Goal: Task Accomplishment & Management: Manage account settings

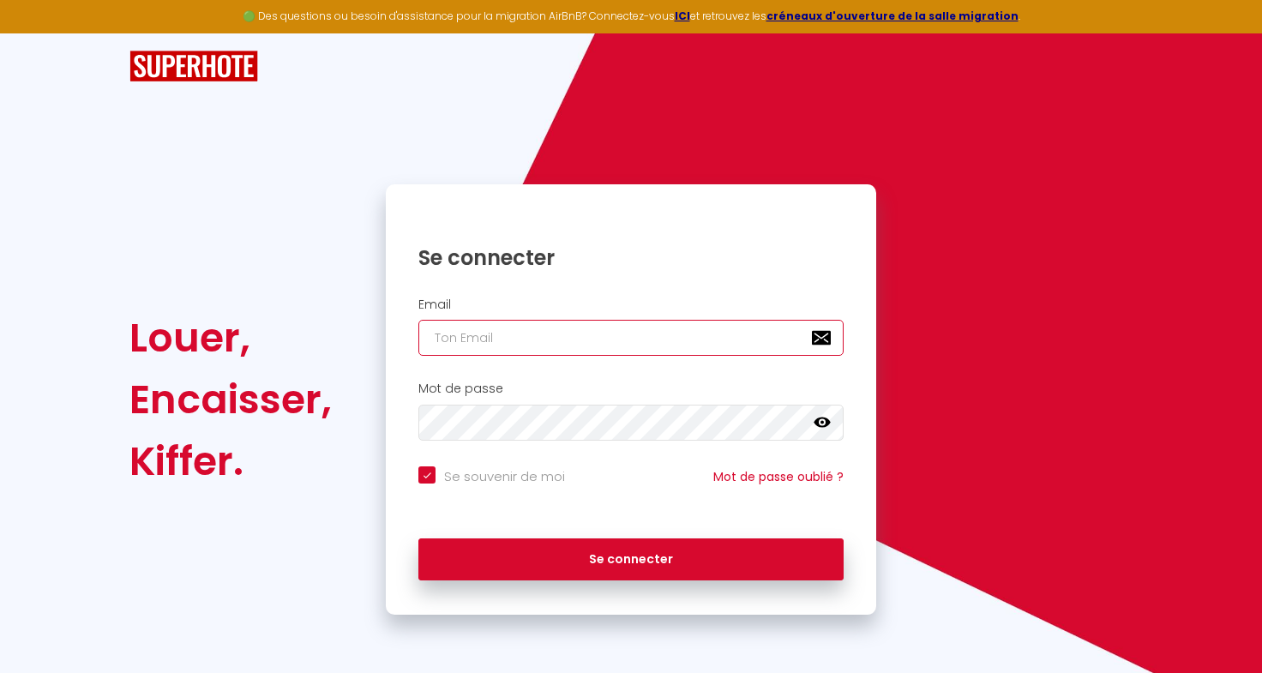
type input "[EMAIL_ADDRESS][DOMAIN_NAME]"
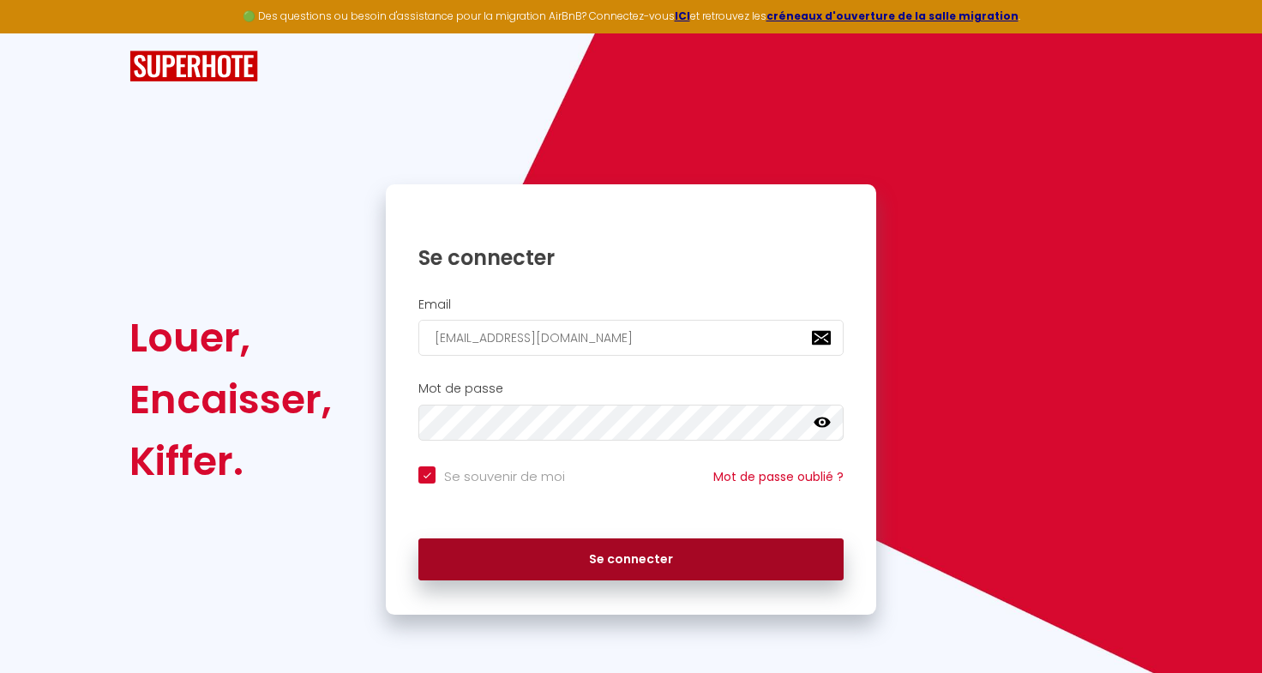
click at [603, 536] on div "Se connecter" at bounding box center [631, 555] width 490 height 51
click at [607, 555] on button "Se connecter" at bounding box center [630, 559] width 425 height 43
checkbox input "true"
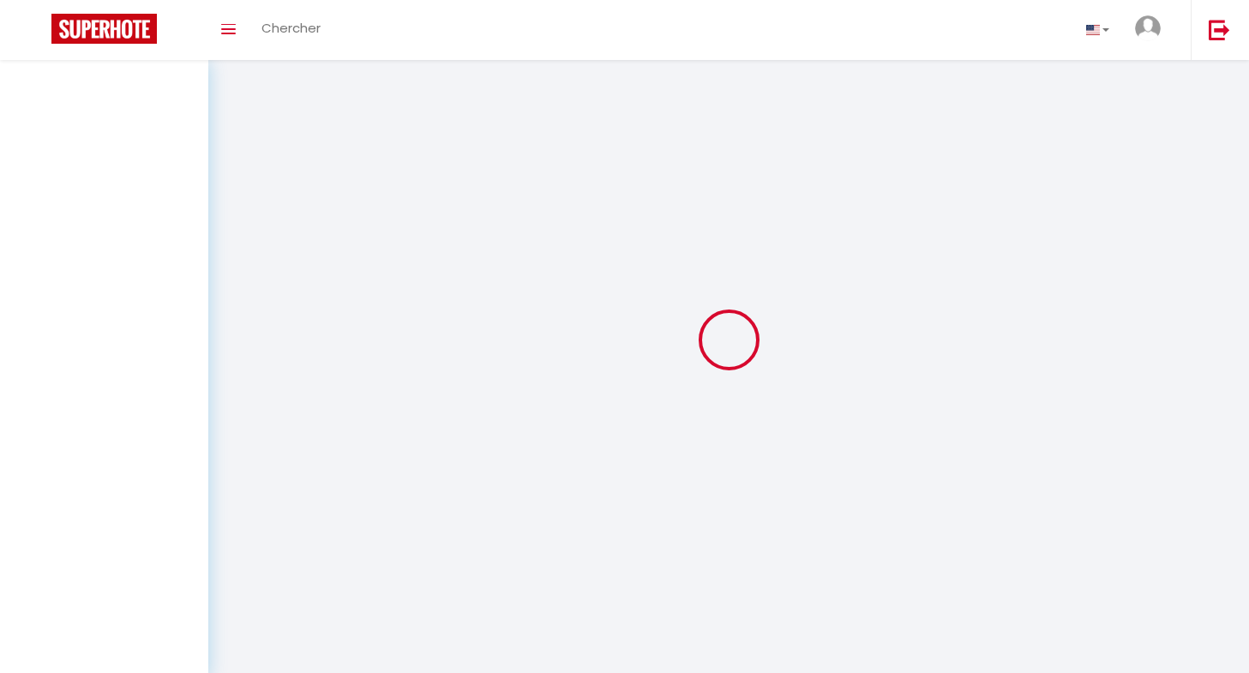
select select
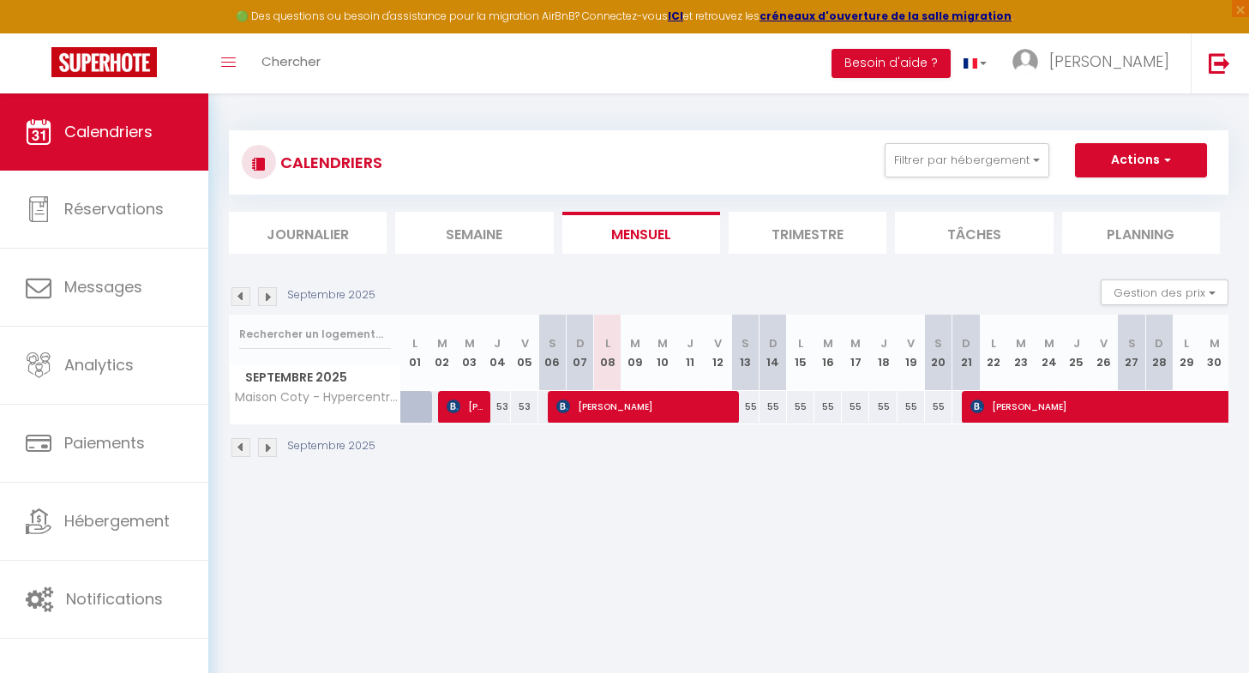
select select
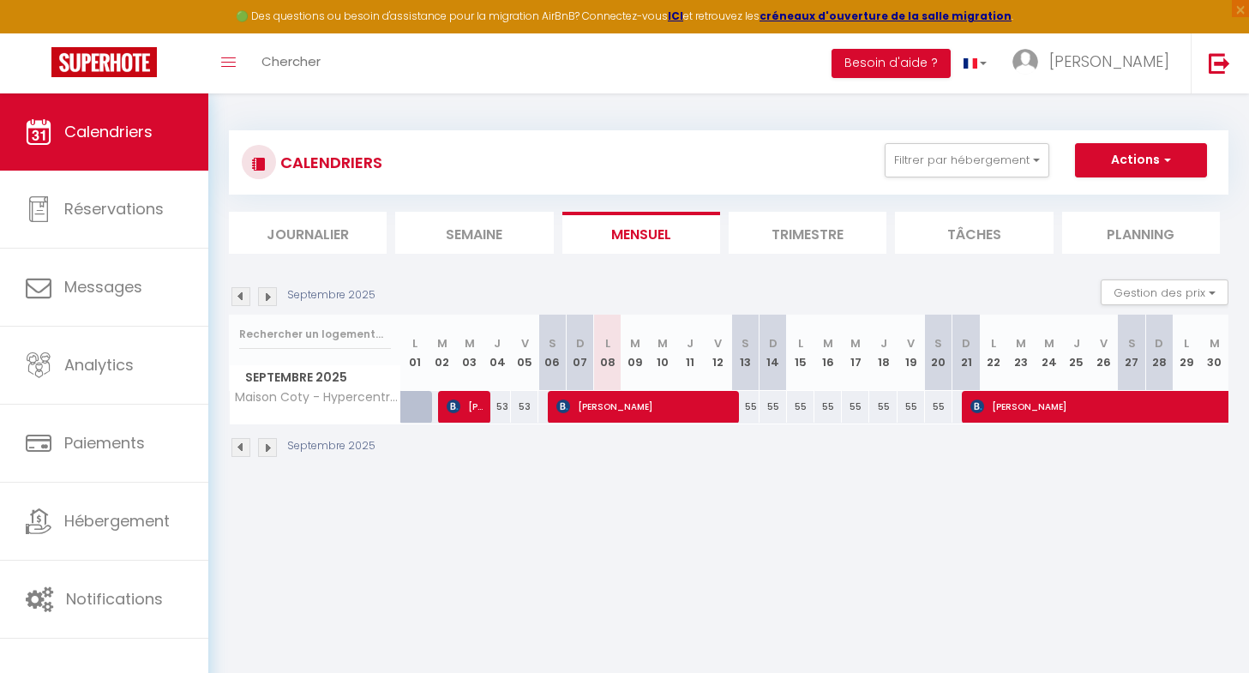
select select
click at [1059, 407] on span "[PERSON_NAME]" at bounding box center [1167, 406] width 394 height 33
select select "OK"
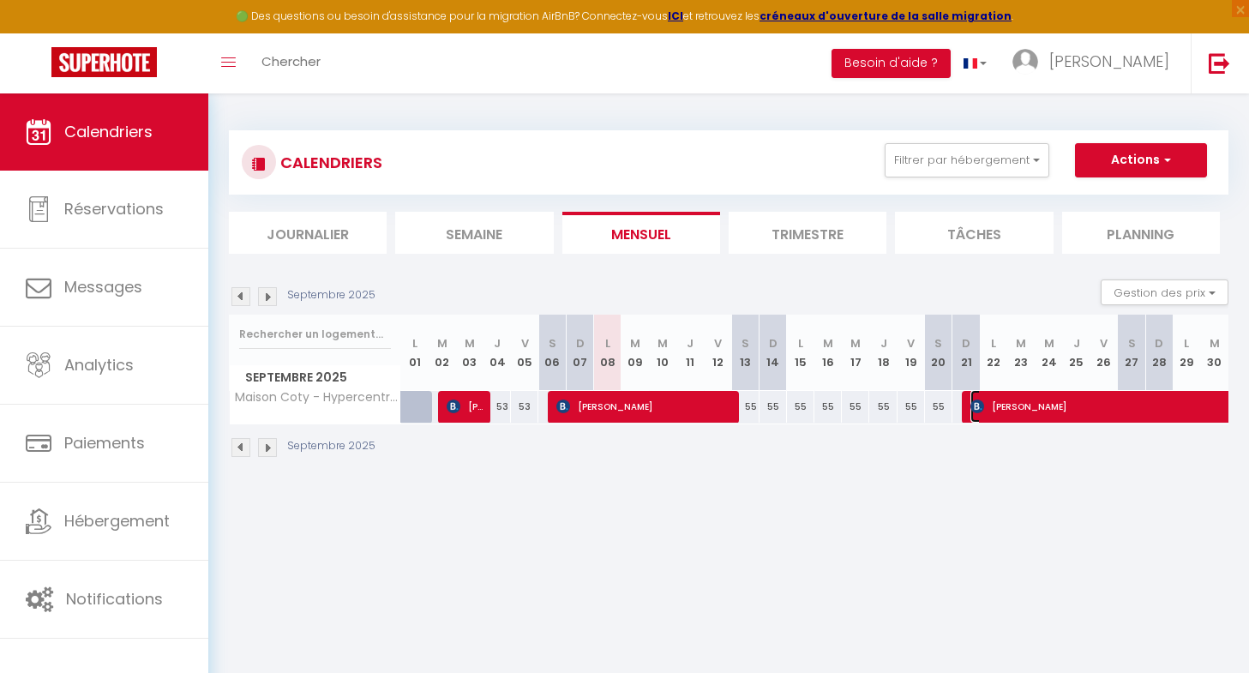
select select "0"
select select "1"
select select
